Goal: Task Accomplishment & Management: Manage account settings

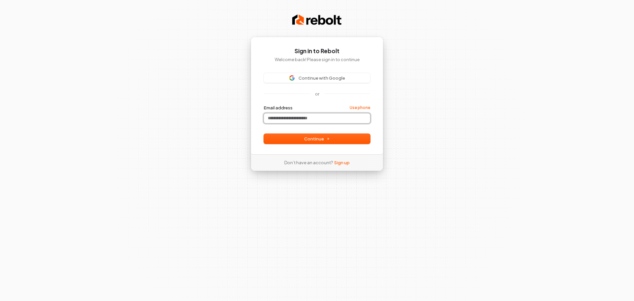
click at [310, 118] on input "Email address" at bounding box center [317, 118] width 106 height 10
click at [324, 139] on span "Continue" at bounding box center [317, 139] width 26 height 6
type input "**********"
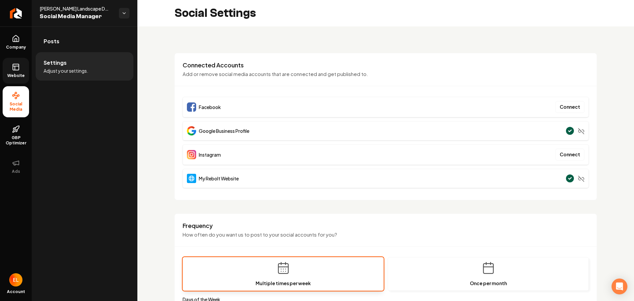
click at [17, 69] on icon at bounding box center [16, 67] width 8 height 8
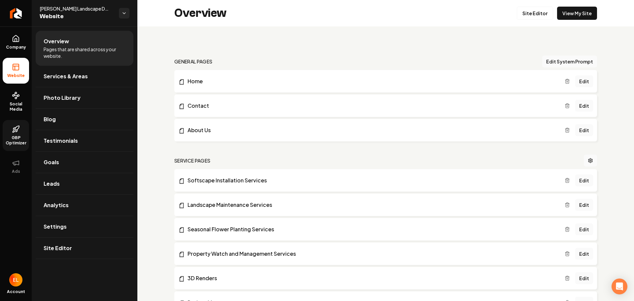
click at [17, 138] on span "GBP Optimizer" at bounding box center [16, 140] width 26 height 11
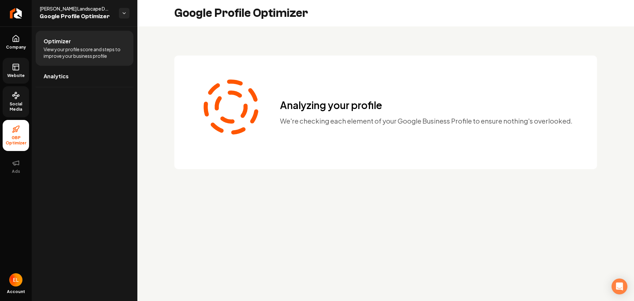
click at [17, 99] on link "Social Media" at bounding box center [16, 101] width 26 height 31
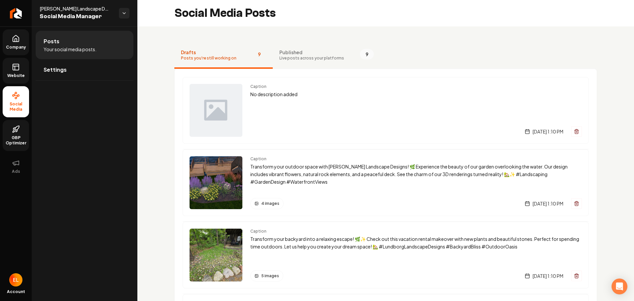
click at [15, 38] on icon at bounding box center [16, 39] width 8 height 8
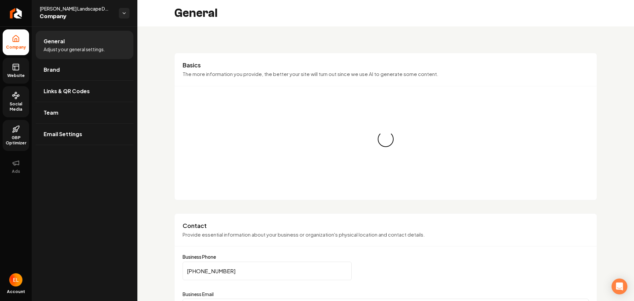
click at [16, 66] on icon at bounding box center [16, 66] width 6 height 0
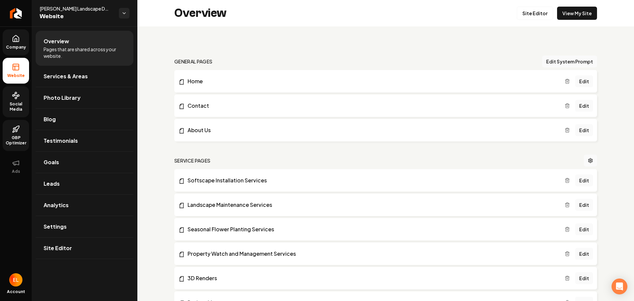
click at [13, 41] on icon at bounding box center [16, 38] width 6 height 6
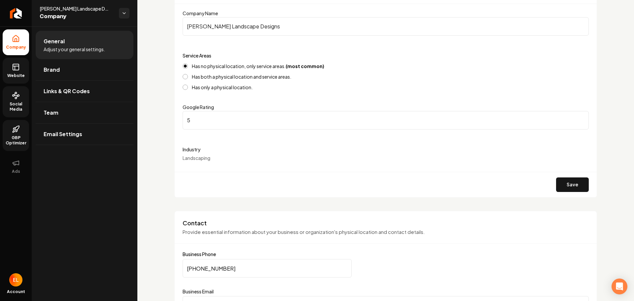
scroll to position [99, 0]
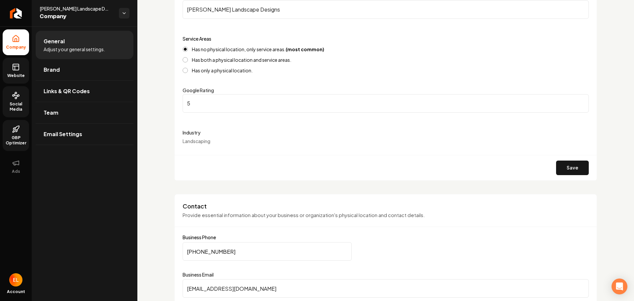
click at [11, 68] on link "Website" at bounding box center [16, 71] width 26 height 26
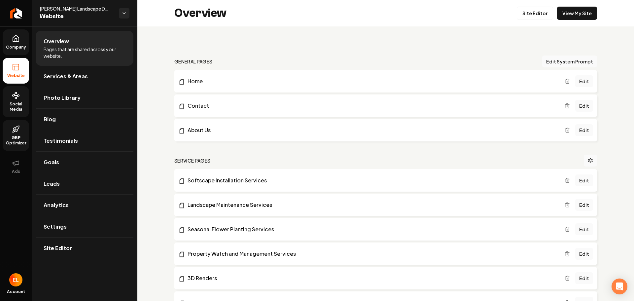
click at [17, 105] on span "Social Media" at bounding box center [16, 106] width 26 height 11
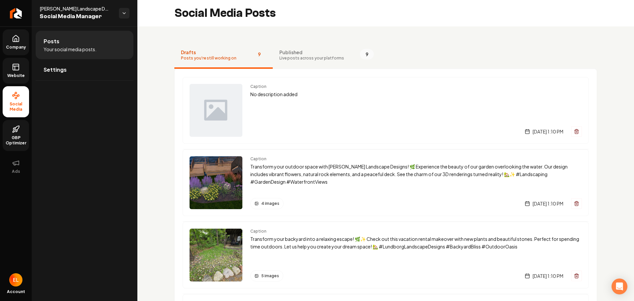
click at [18, 96] on circle at bounding box center [18, 96] width 2 height 2
click at [51, 68] on span "Settings" at bounding box center [55, 70] width 23 height 8
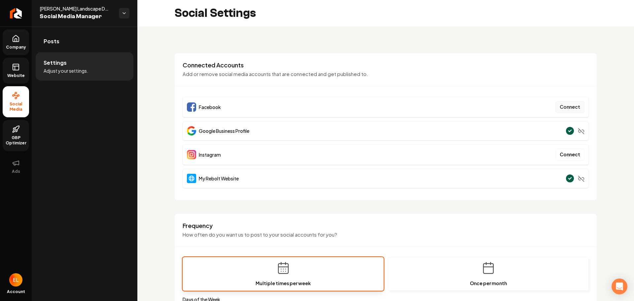
click at [561, 107] on button "Connect" at bounding box center [569, 107] width 29 height 12
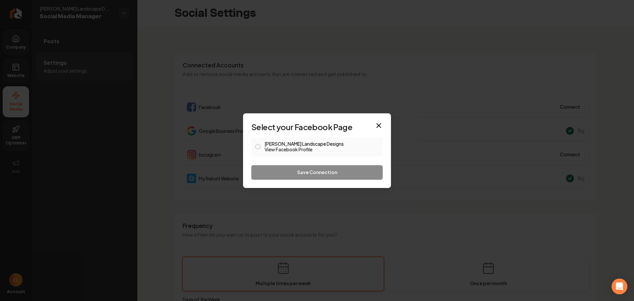
click at [279, 146] on link "View Facebook Profile" at bounding box center [321, 149] width 114 height 7
click at [257, 146] on button "Lundborg Landscape Designs View Facebook Profile" at bounding box center [257, 146] width 5 height 5
click at [285, 176] on button "Save Connection" at bounding box center [316, 172] width 131 height 15
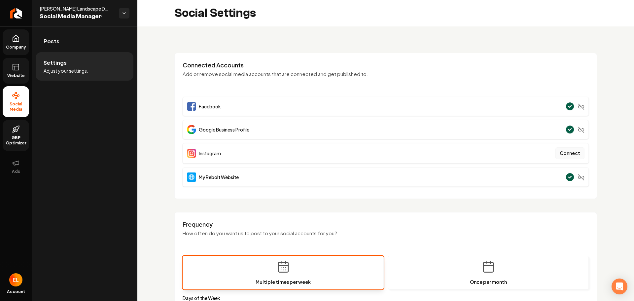
click at [568, 155] on button "Connect" at bounding box center [569, 153] width 29 height 12
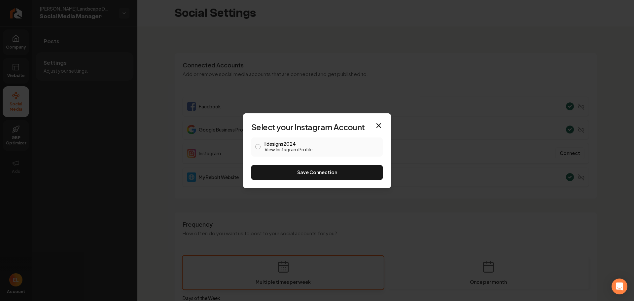
click at [257, 147] on button "lldesigns2024 View Instagram Profile" at bounding box center [257, 146] width 5 height 5
click at [296, 171] on button "Save Connection" at bounding box center [316, 172] width 131 height 15
